Goal: Task Accomplishment & Management: Use online tool/utility

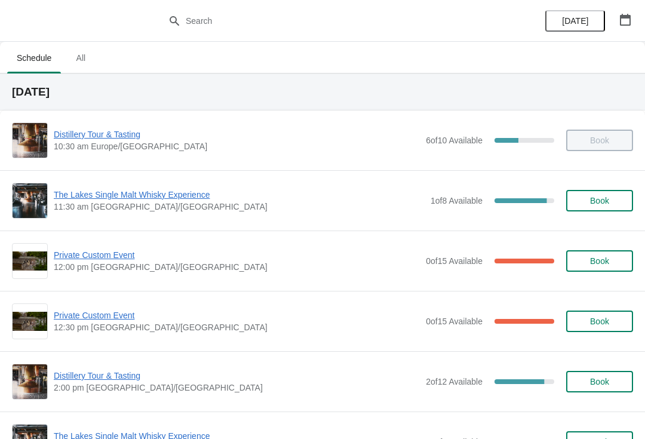
click at [174, 190] on span "The Lakes Single Malt Whisky Experience" at bounding box center [239, 195] width 371 height 12
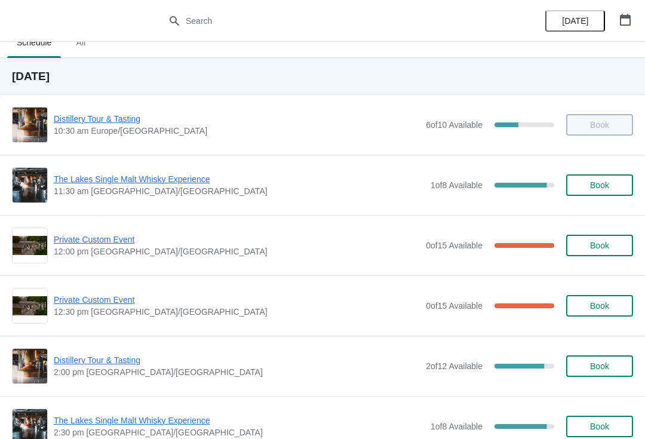
scroll to position [26, 0]
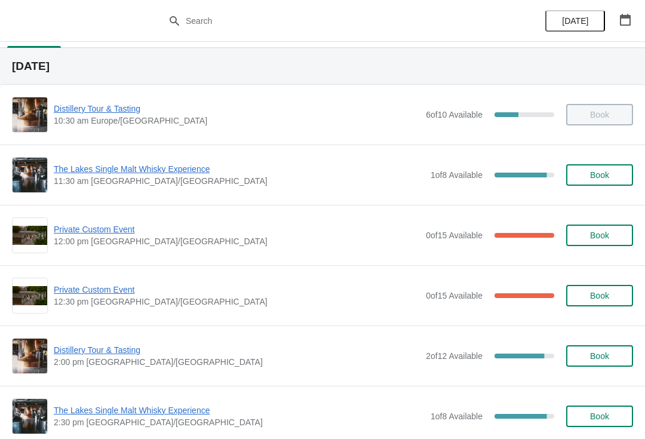
click at [168, 409] on span "The Lakes Single Malt Whisky Experience" at bounding box center [239, 410] width 371 height 12
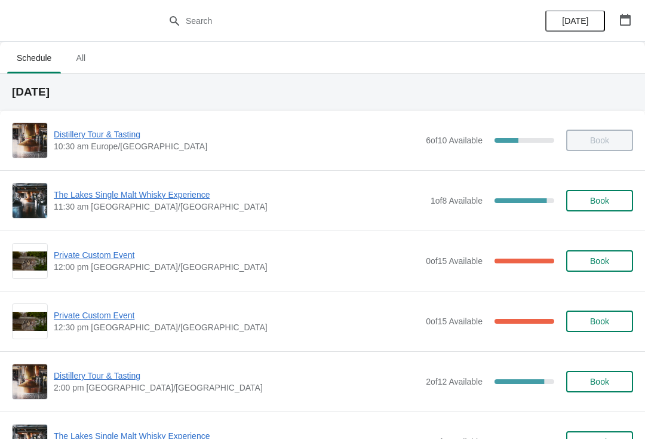
click at [136, 197] on span "The Lakes Single Malt Whisky Experience" at bounding box center [239, 195] width 371 height 12
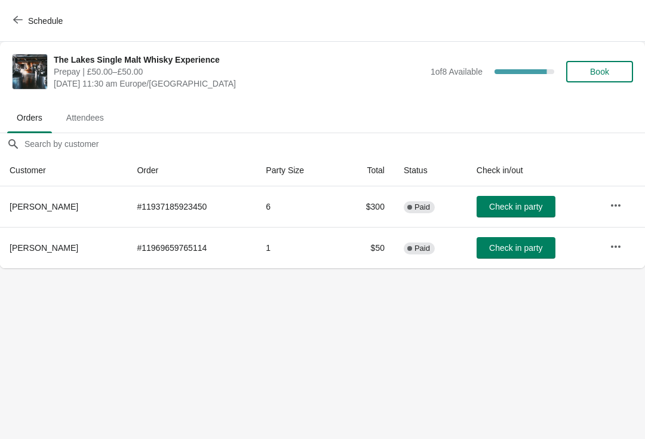
click at [541, 200] on button "Check in party" at bounding box center [516, 207] width 79 height 22
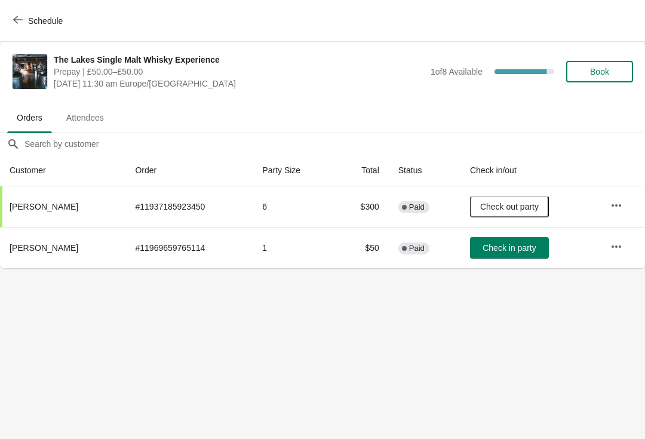
click at [514, 257] on button "Check in party" at bounding box center [509, 248] width 79 height 22
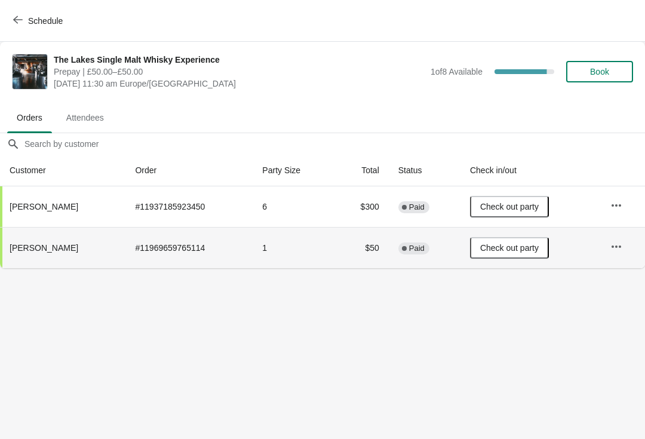
click at [30, 21] on span "Schedule" at bounding box center [45, 21] width 35 height 10
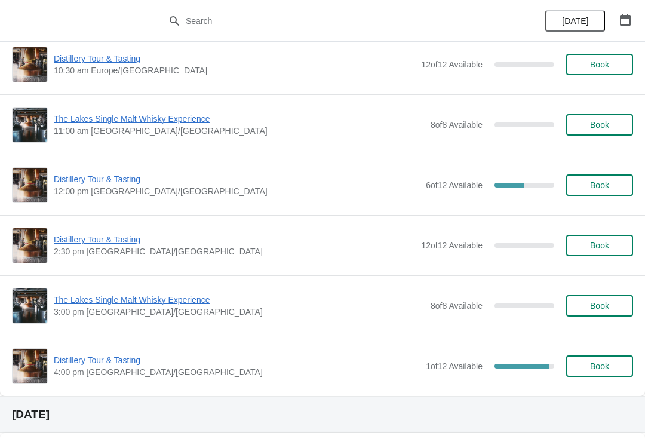
scroll to position [598, 0]
